Goal: Find specific page/section: Find specific page/section

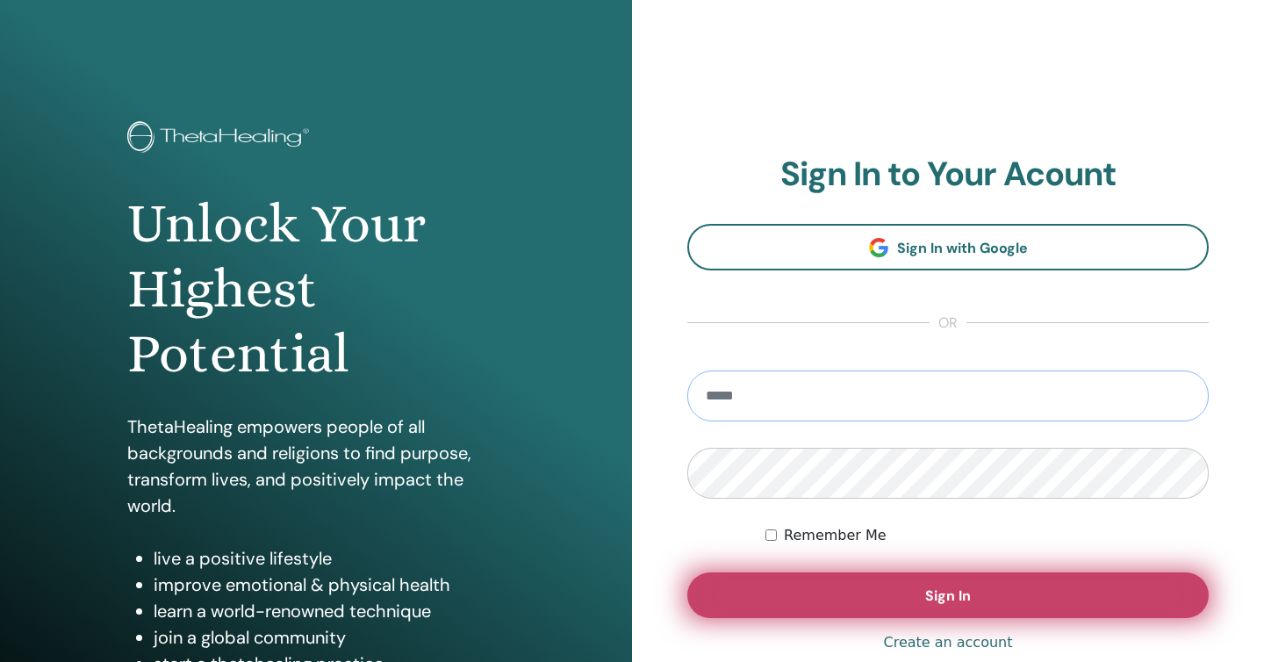
type input "**********"
click at [889, 613] on button "Sign In" at bounding box center [947, 595] width 521 height 46
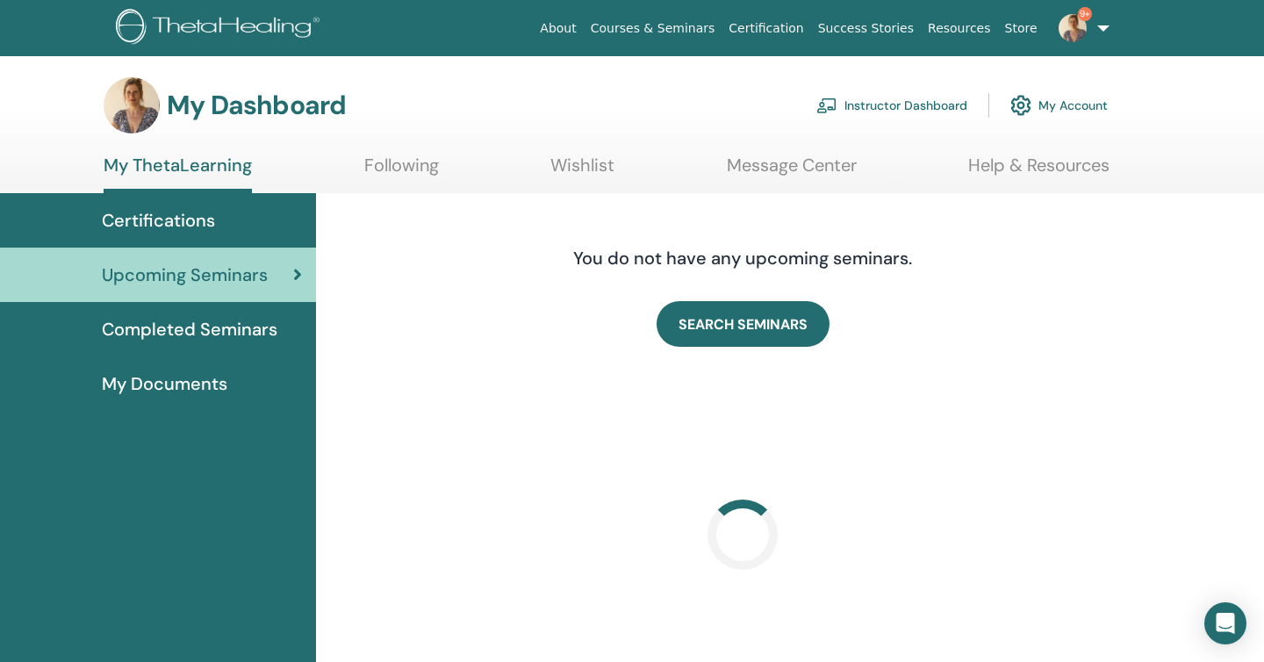
click at [905, 99] on link "Instructor Dashboard" at bounding box center [891, 105] width 151 height 39
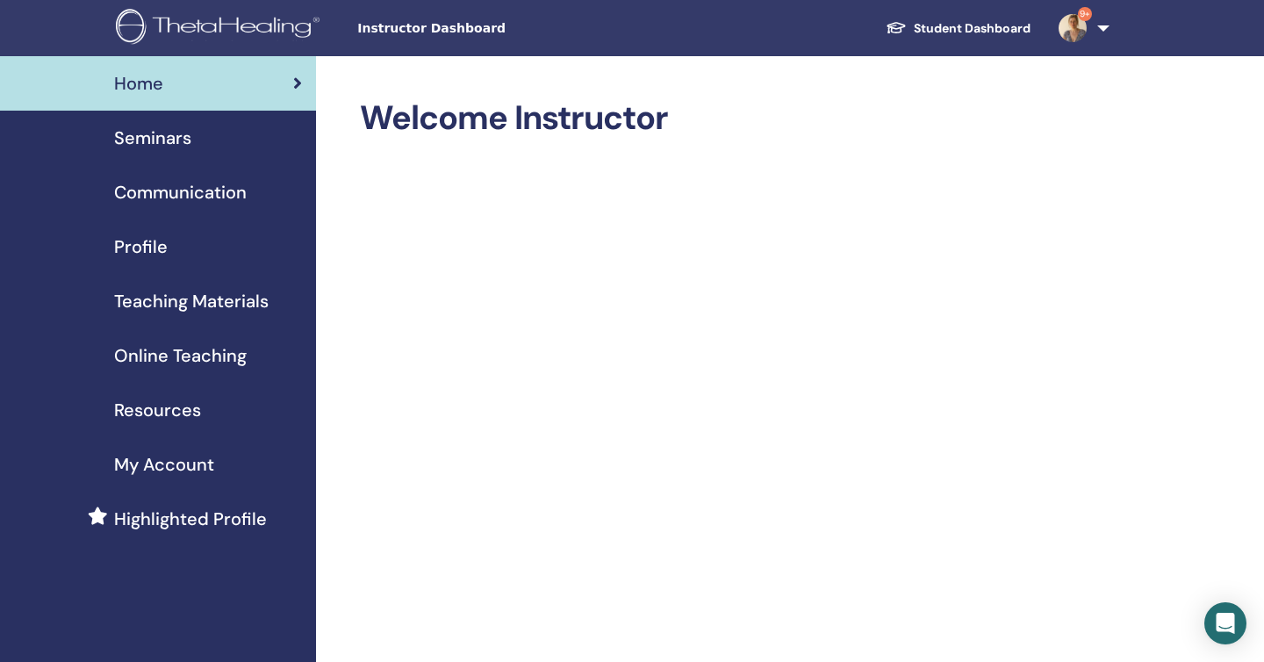
click at [200, 154] on link "Seminars" at bounding box center [158, 138] width 316 height 54
